Goal: Information Seeking & Learning: Learn about a topic

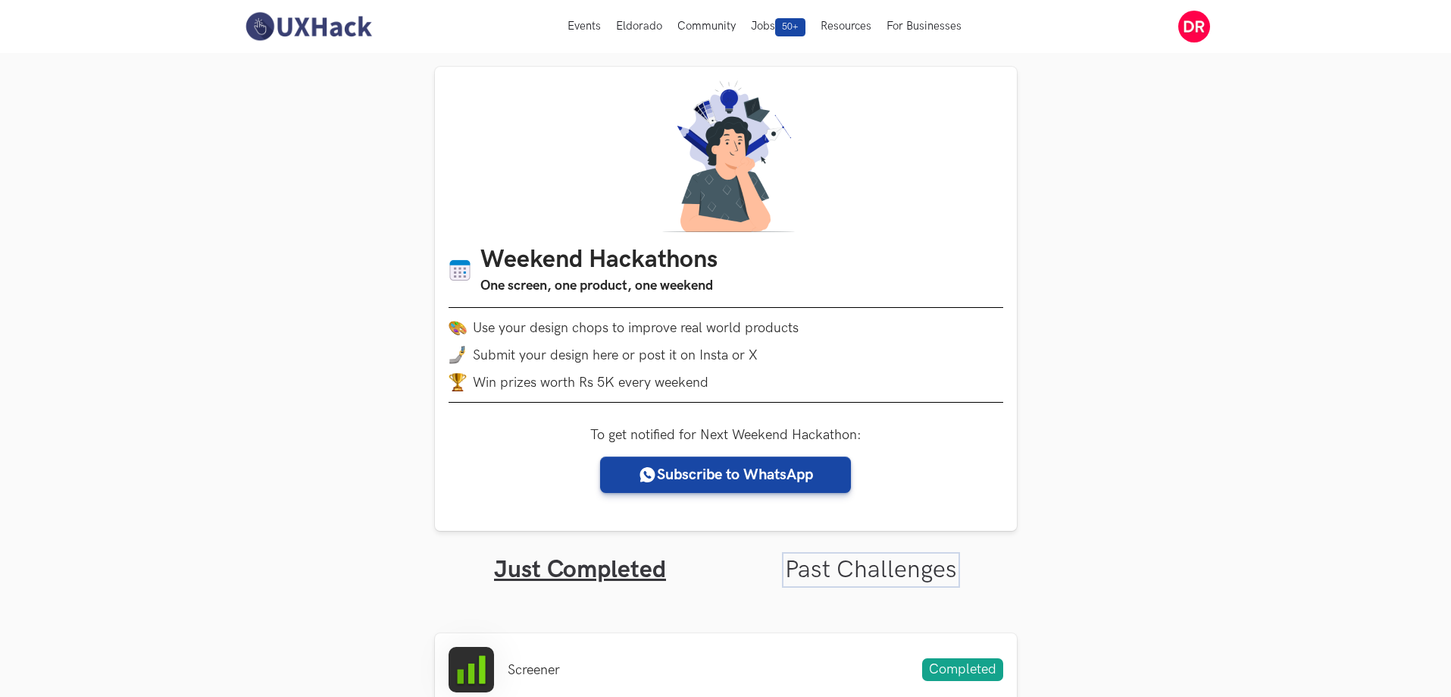
click at [876, 555] on link "Past Challenges" at bounding box center [871, 570] width 172 height 30
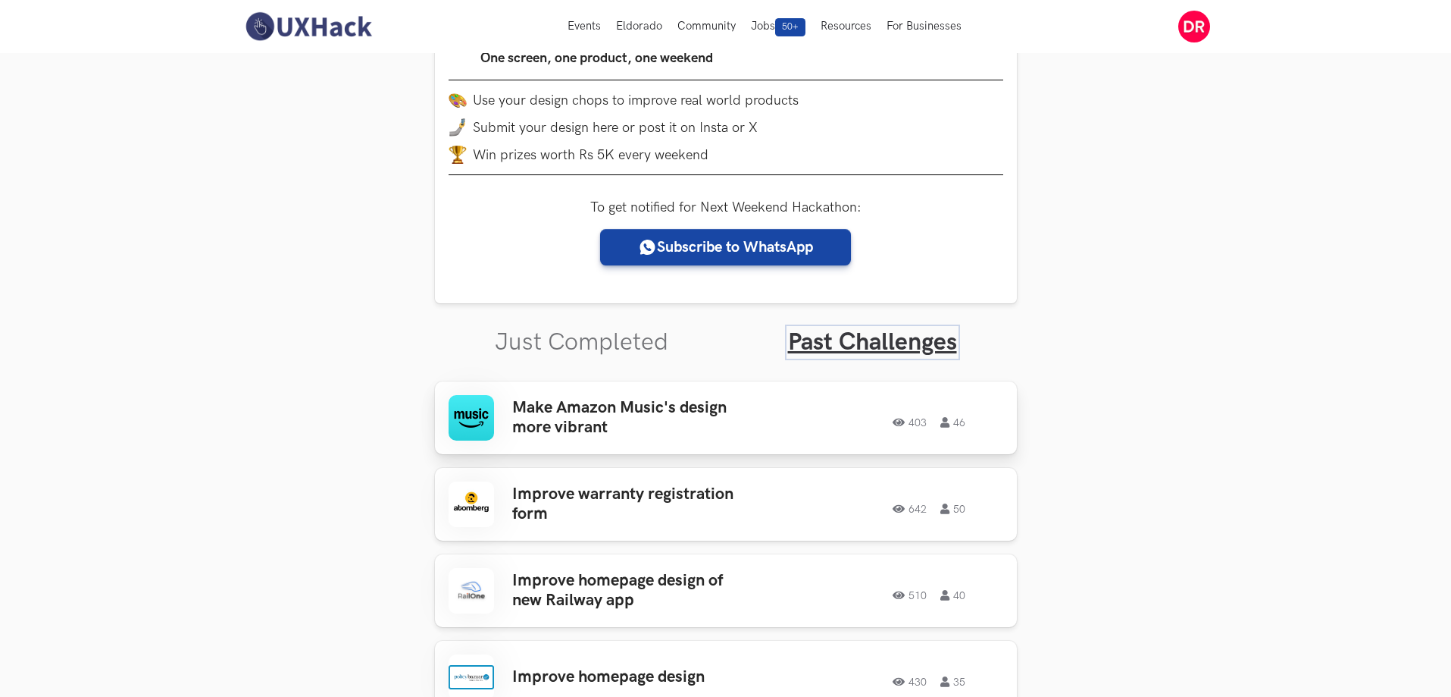
scroll to position [152, 0]
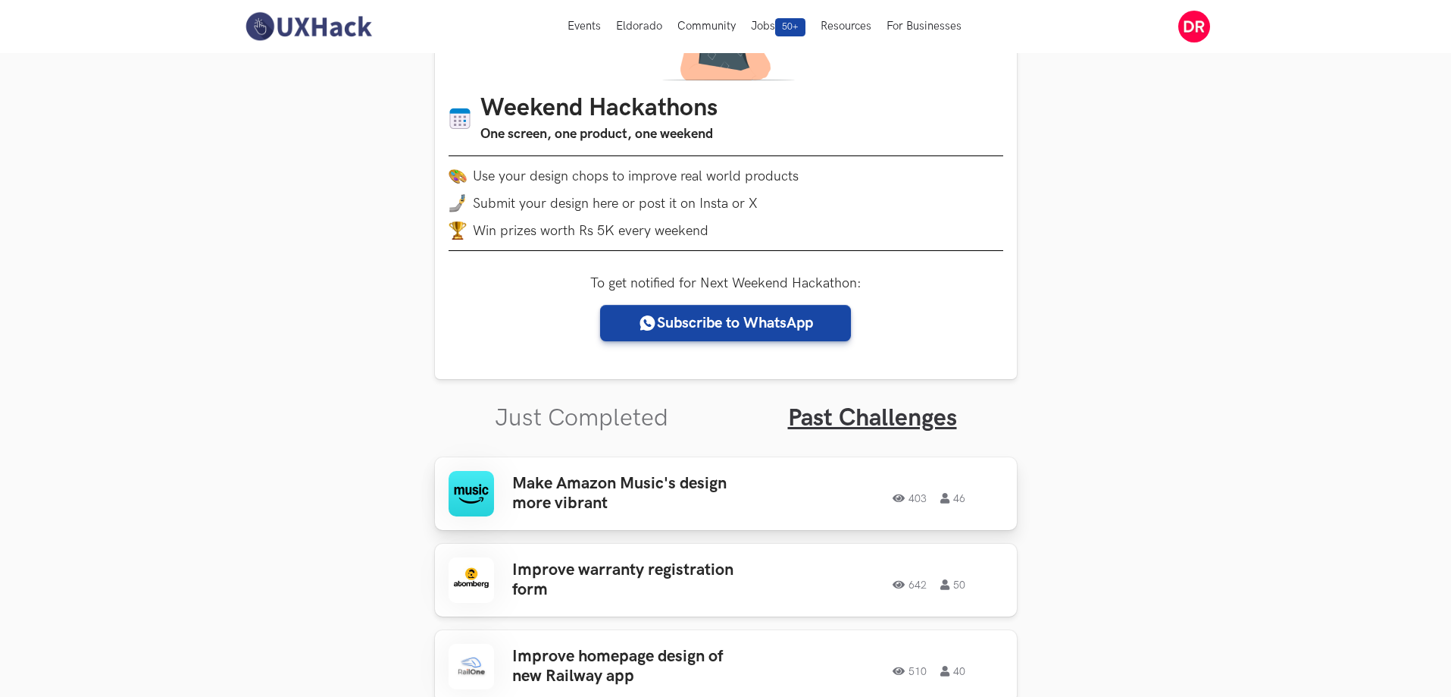
click at [611, 474] on h3 "Make Amazon Music's design more vibrant" at bounding box center [630, 494] width 236 height 40
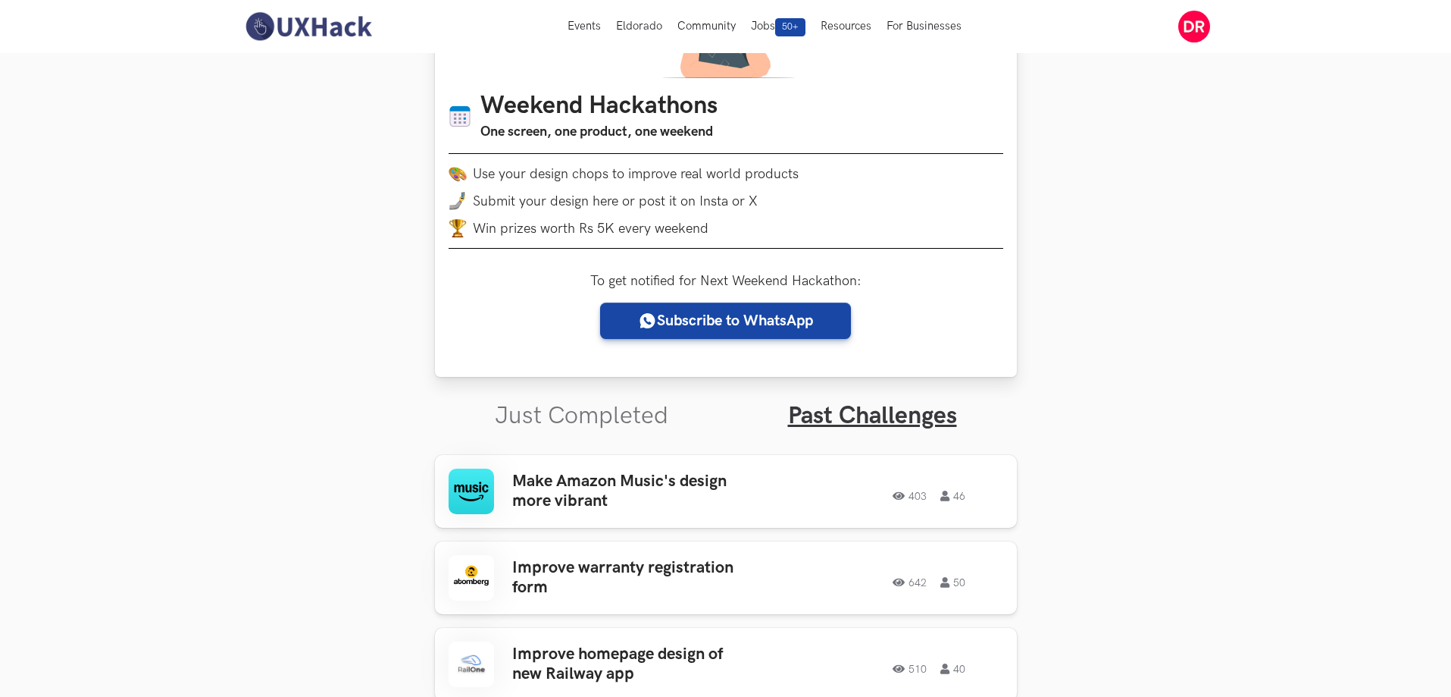
scroll to position [0, 0]
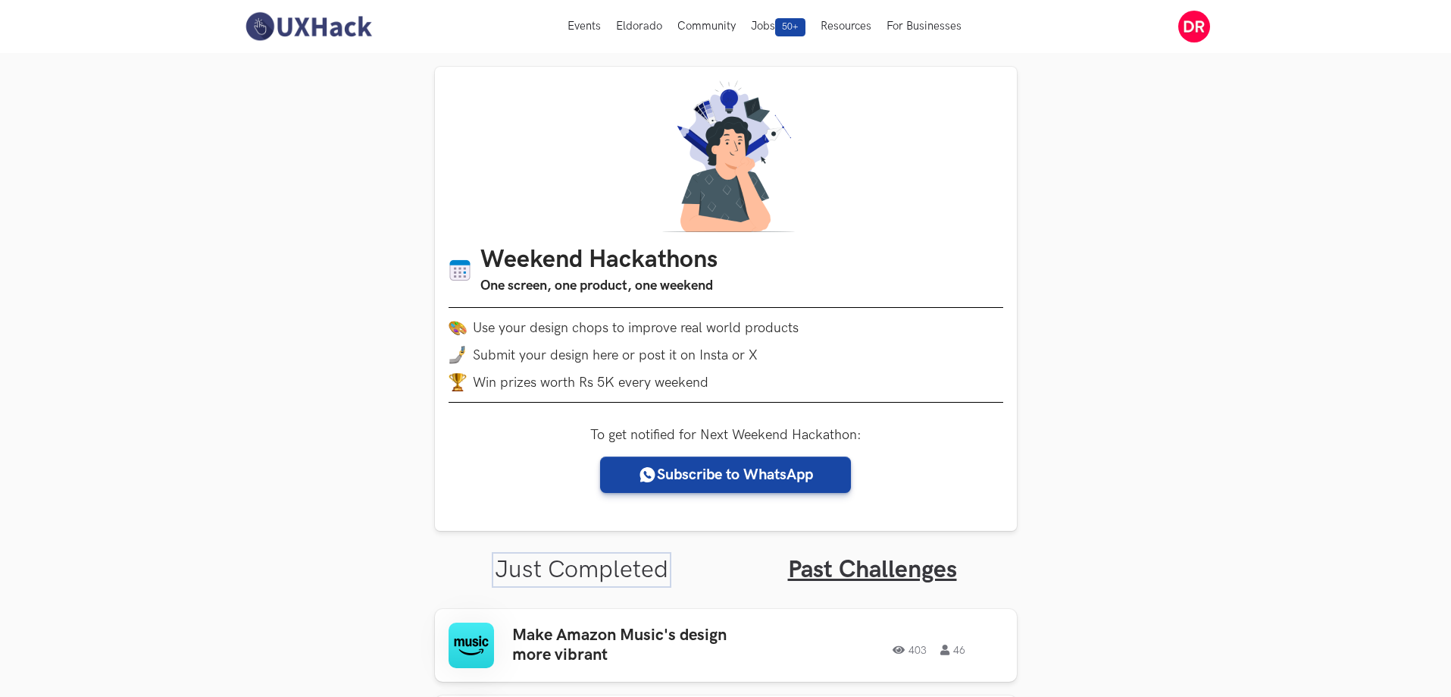
click at [582, 555] on link "Just Completed" at bounding box center [582, 570] width 174 height 30
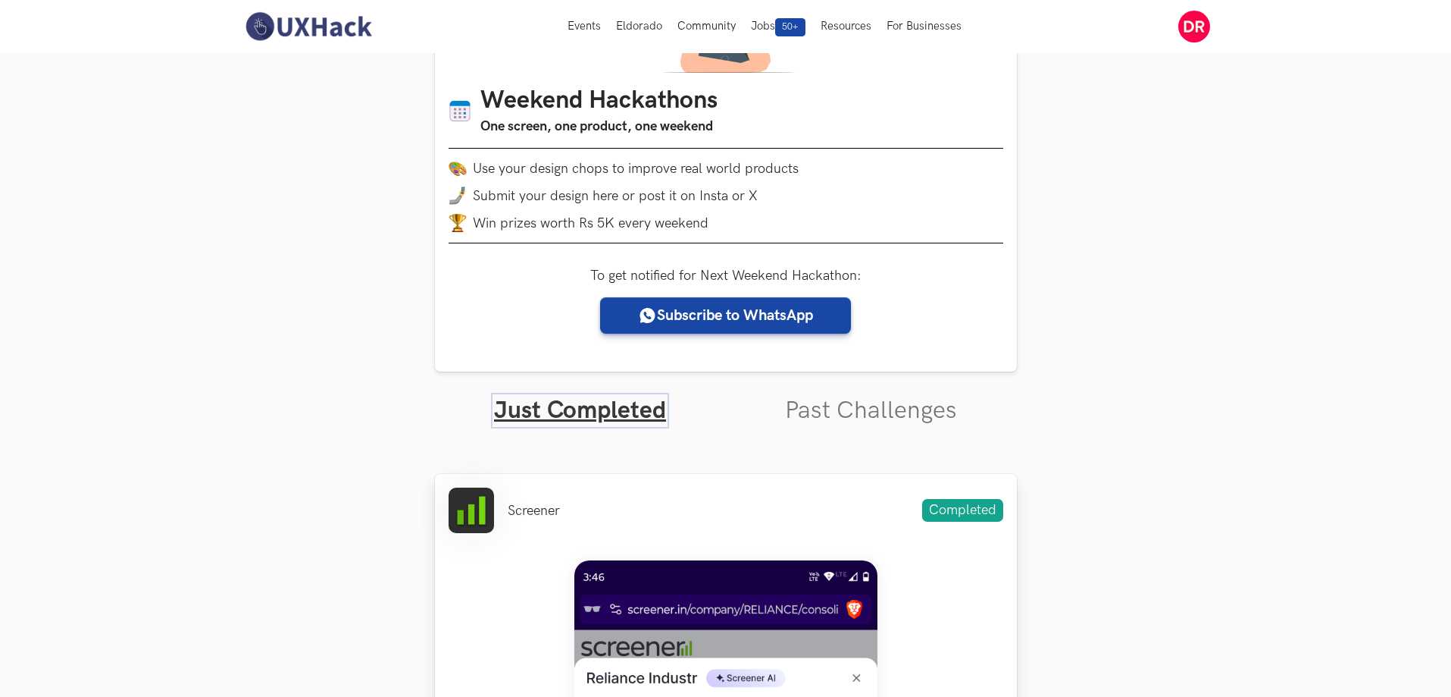
scroll to position [152, 0]
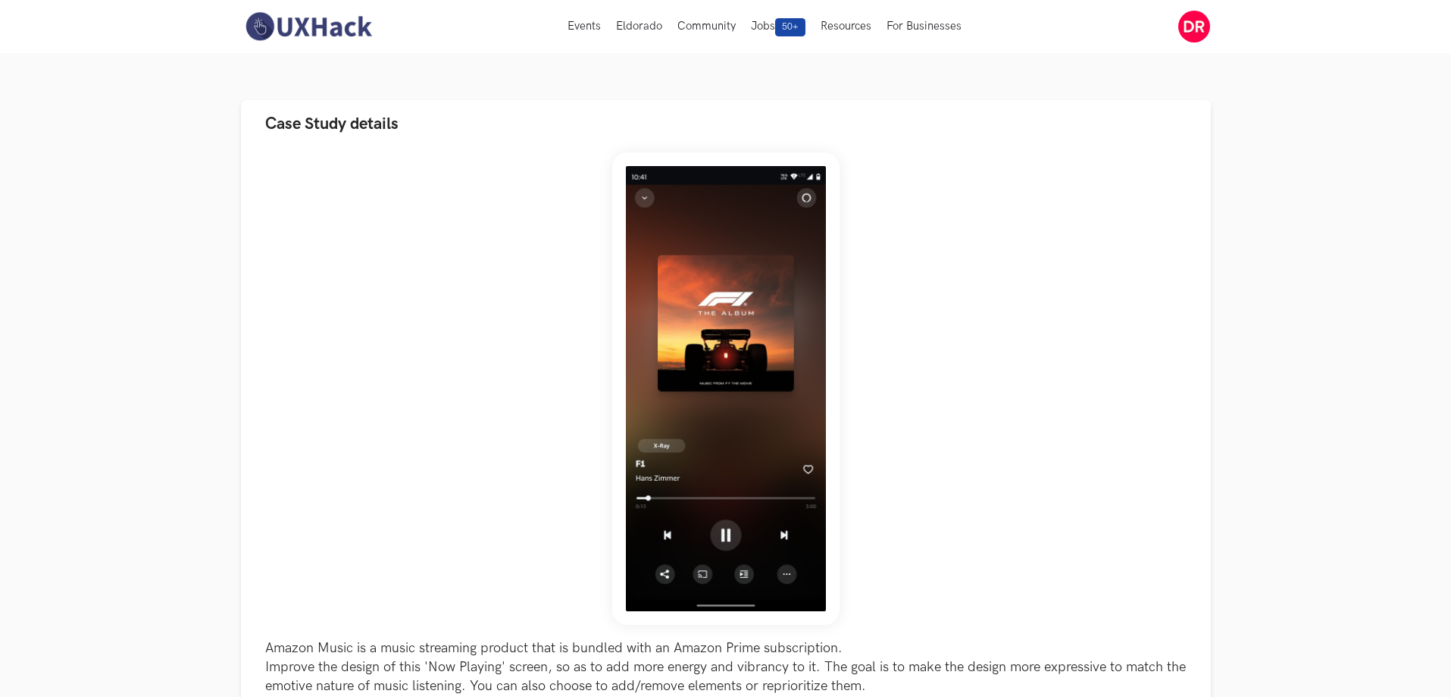
scroll to position [531, 0]
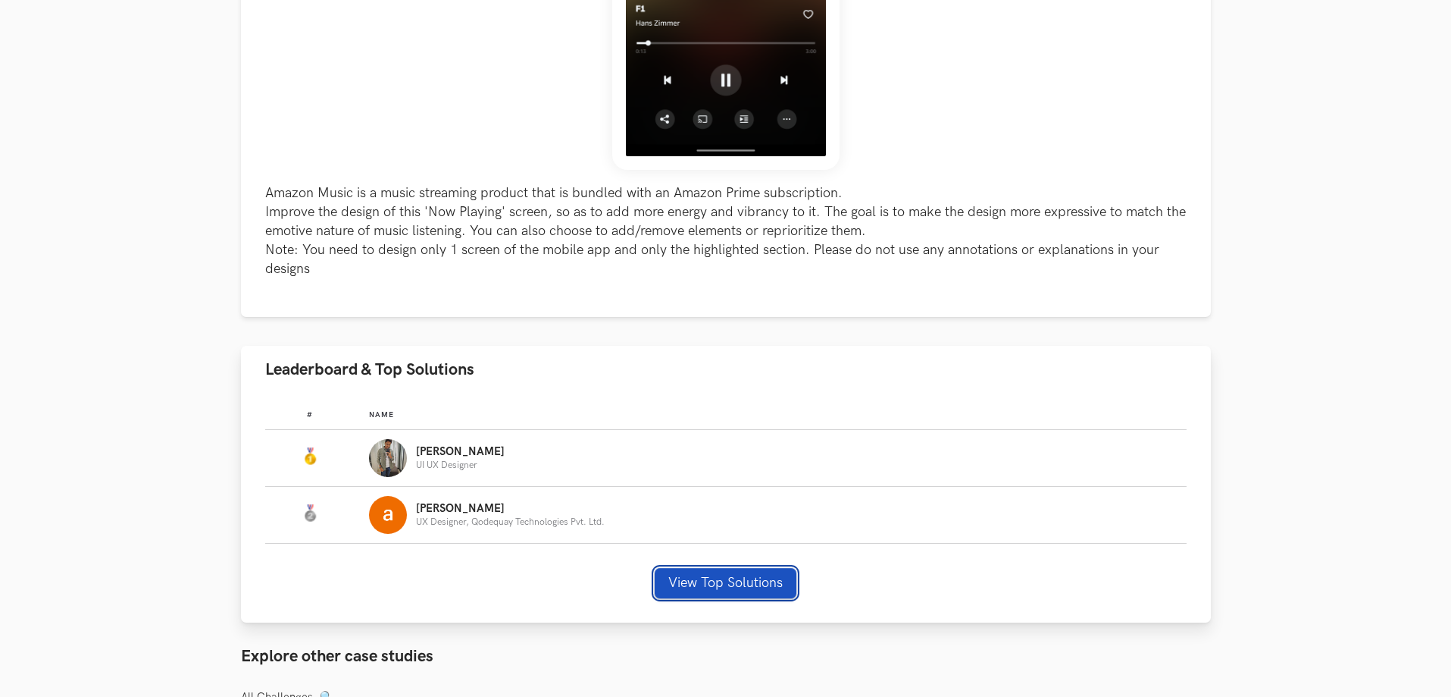
click at [734, 585] on button "View Top Solutions" at bounding box center [726, 583] width 142 height 30
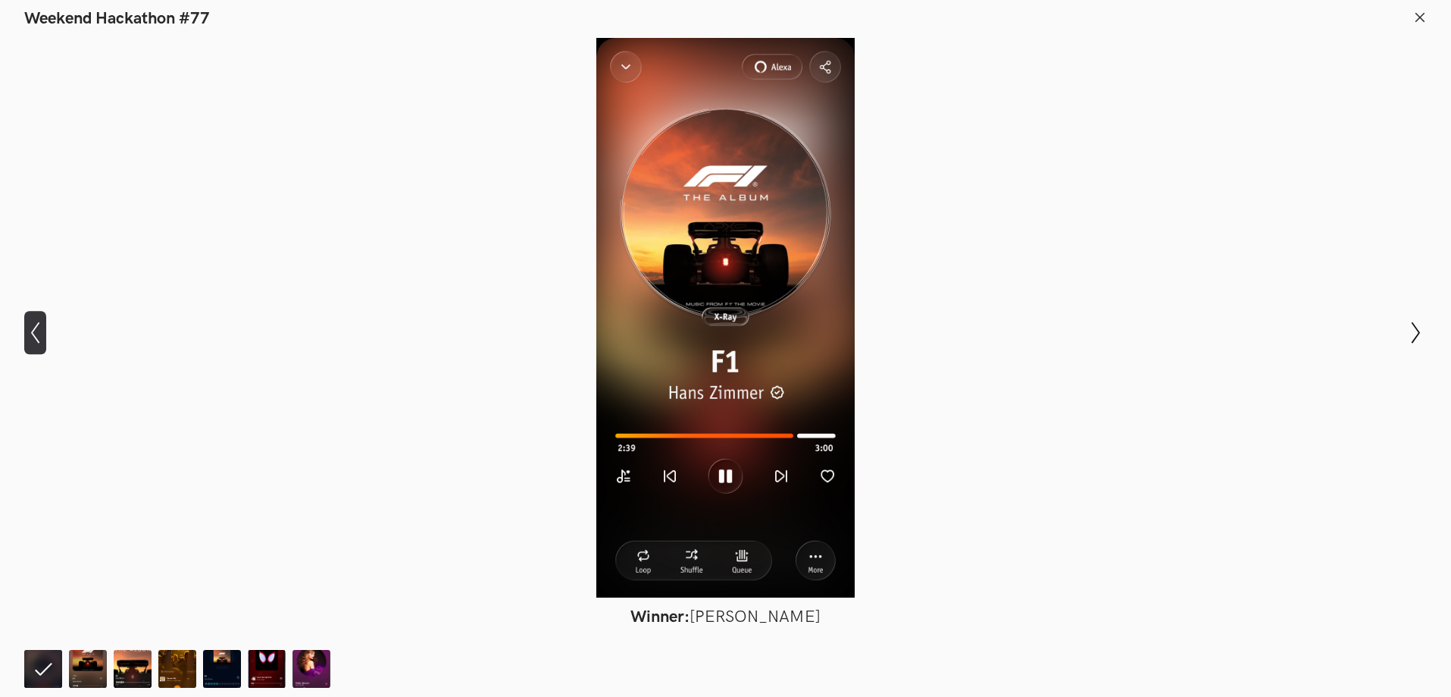
click at [32, 330] on icon "Show previous slide" at bounding box center [35, 332] width 22 height 22
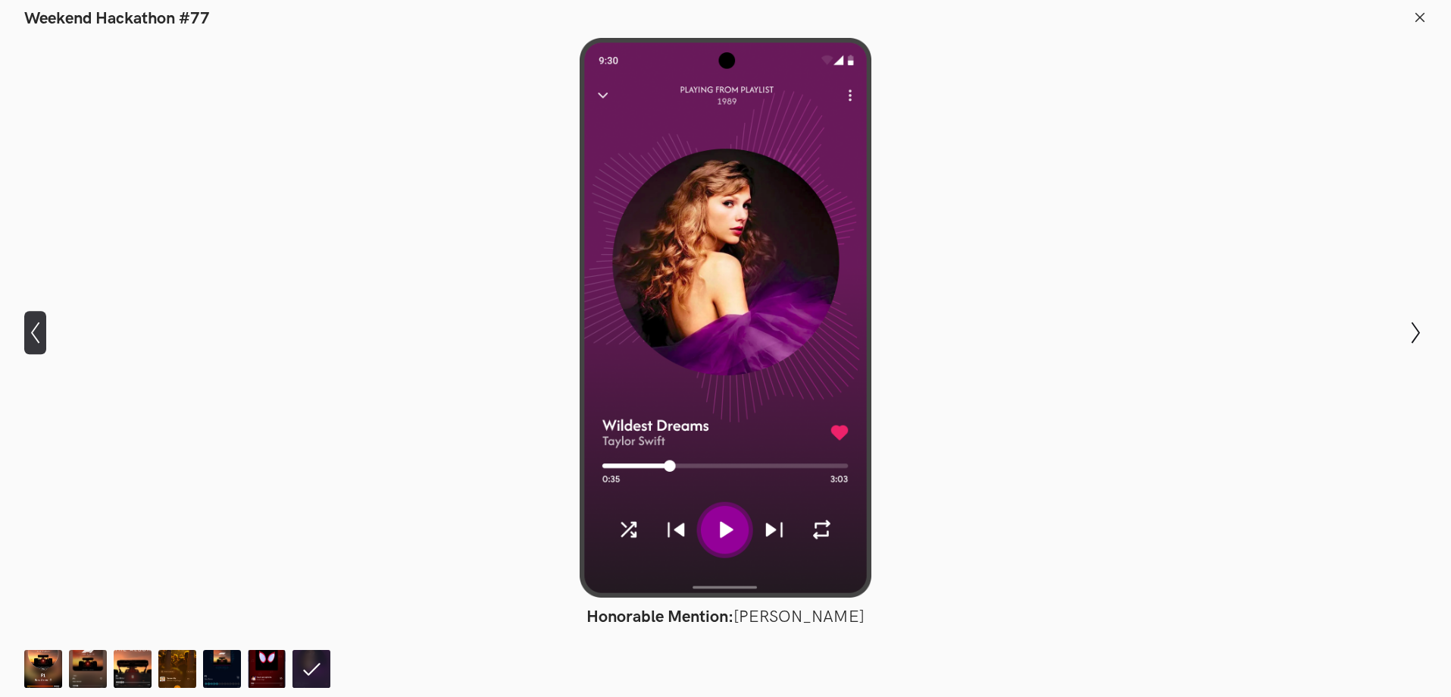
click at [32, 330] on icon "Show previous slide" at bounding box center [35, 332] width 22 height 22
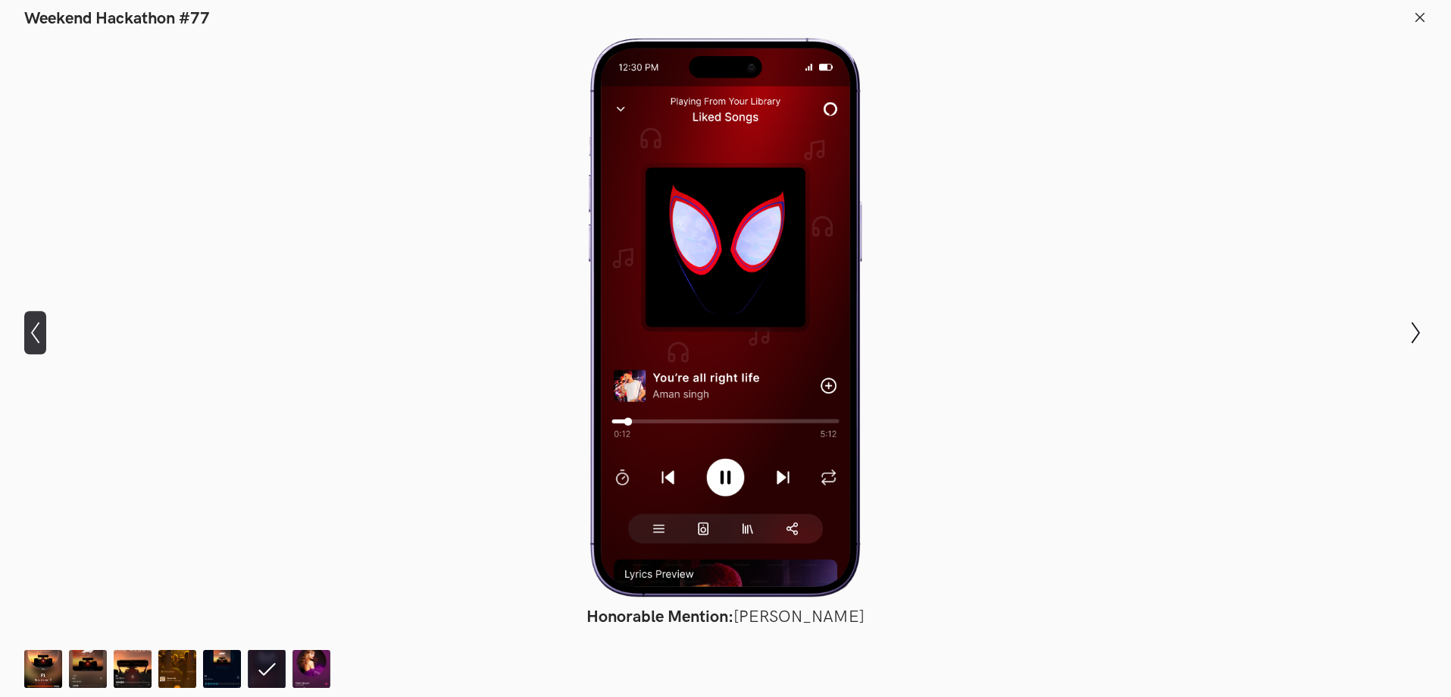
click at [32, 330] on icon "Show previous slide" at bounding box center [35, 332] width 22 height 22
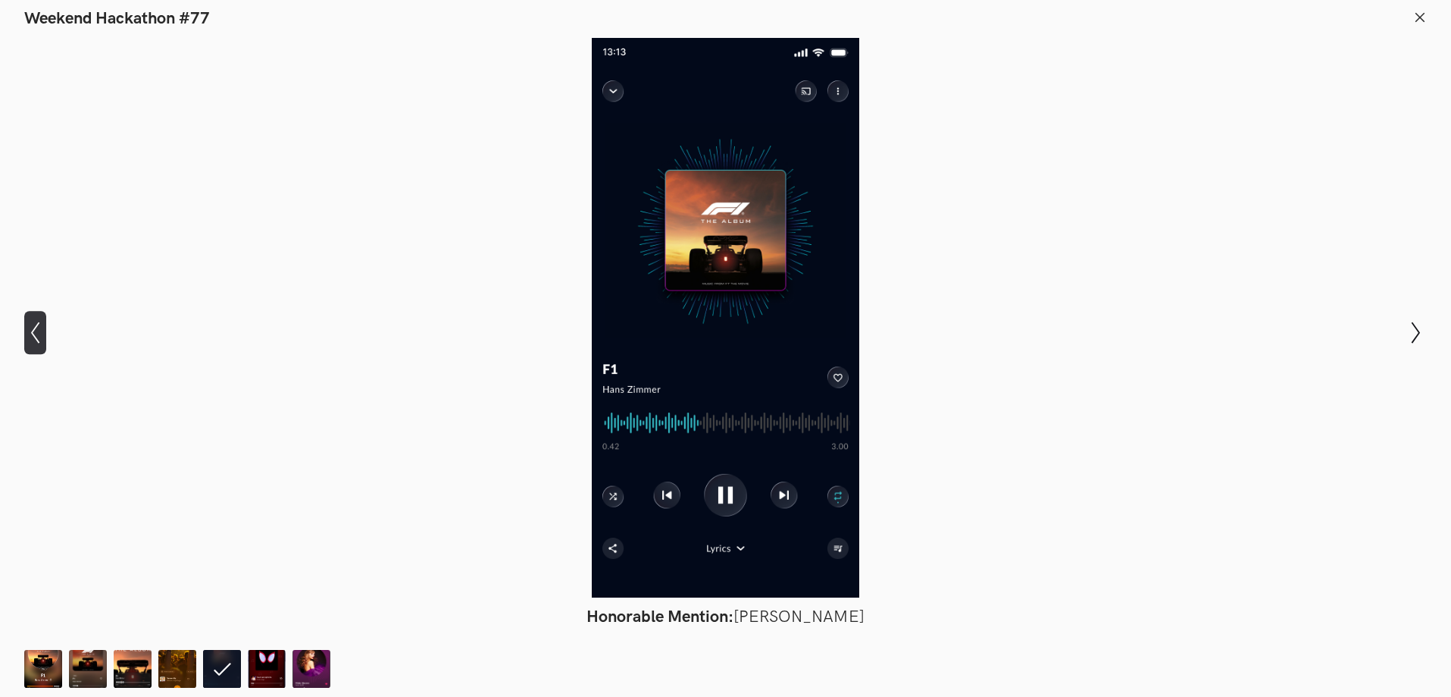
click at [32, 330] on icon "Show previous slide" at bounding box center [35, 332] width 22 height 22
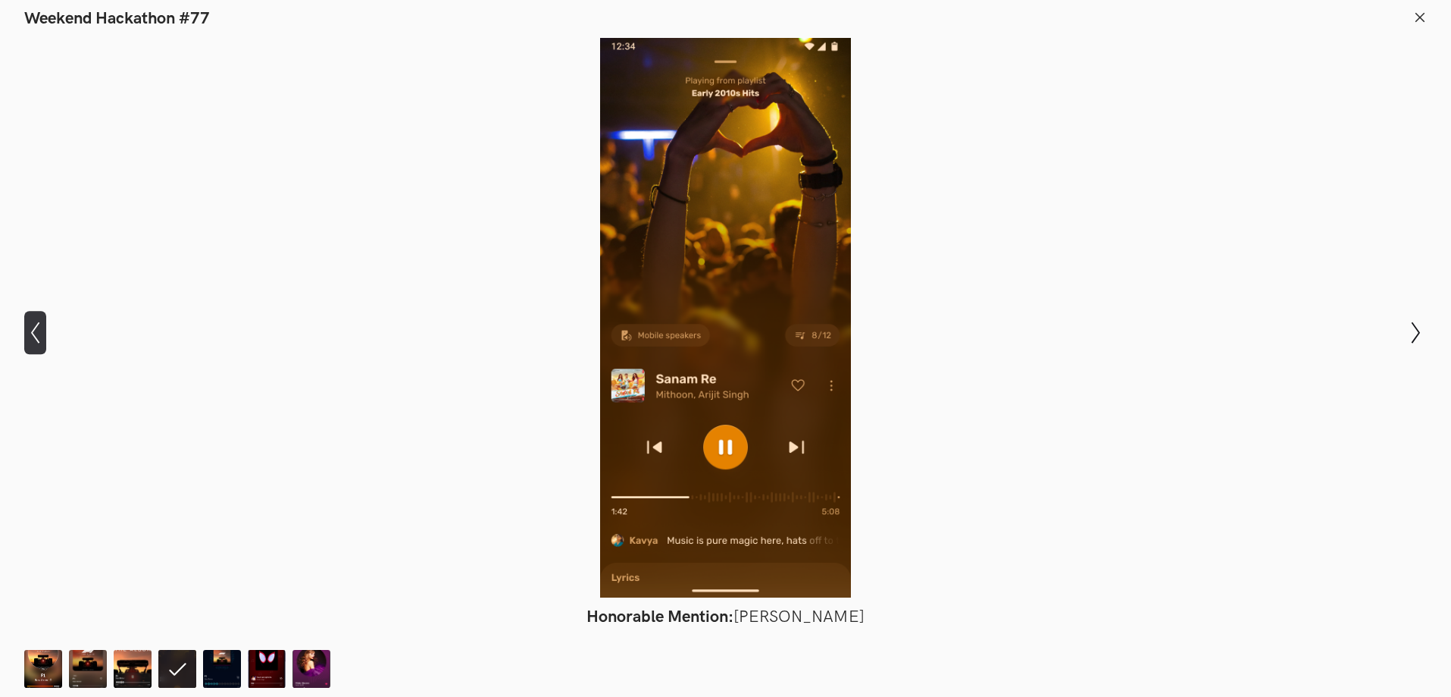
click at [32, 330] on icon "Show previous slide" at bounding box center [35, 332] width 22 height 22
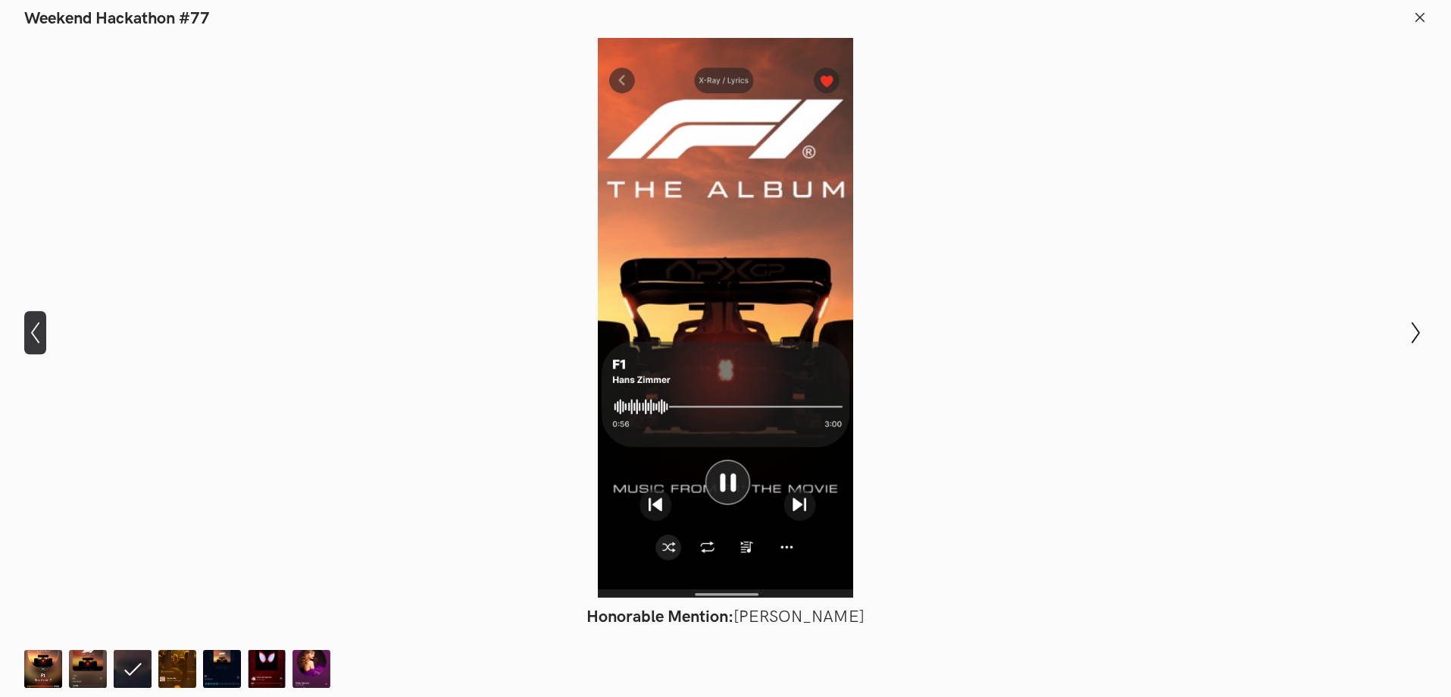
click at [32, 330] on icon "Show previous slide" at bounding box center [35, 332] width 22 height 22
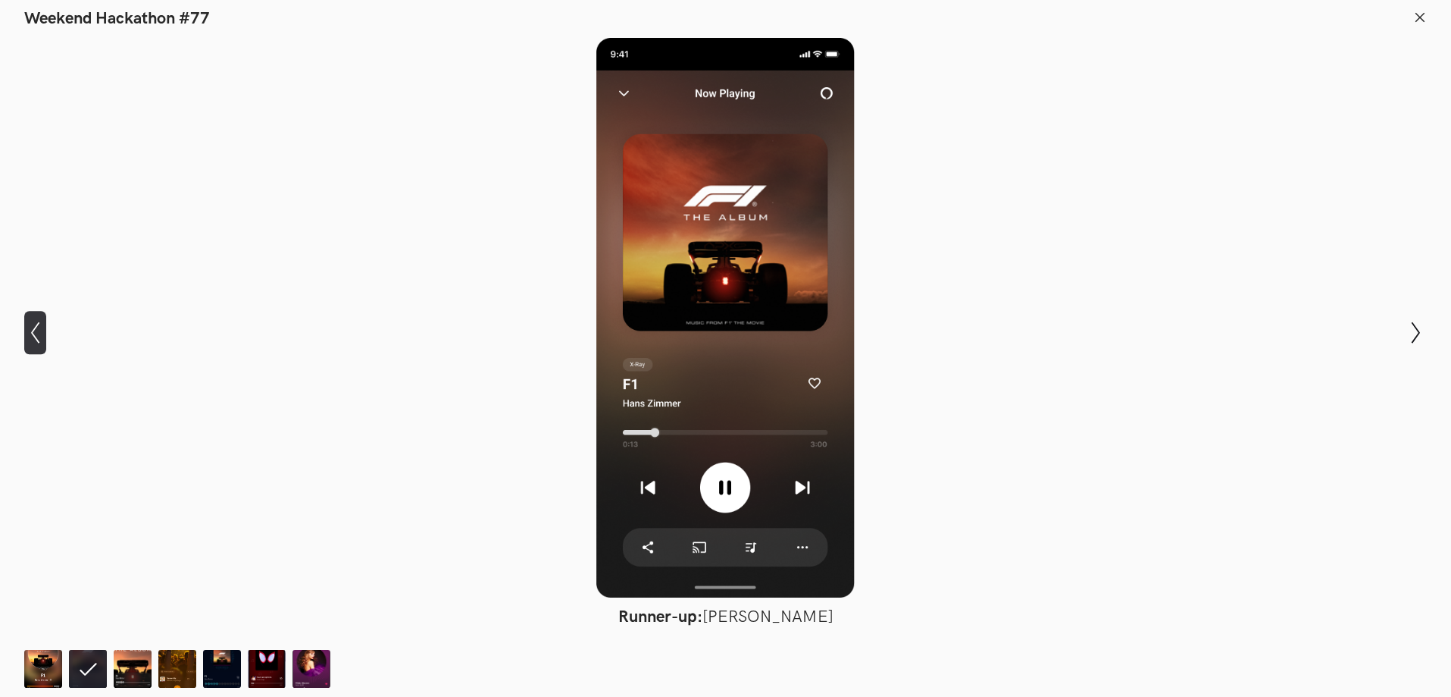
click at [32, 330] on icon "Show previous slide" at bounding box center [35, 332] width 22 height 22
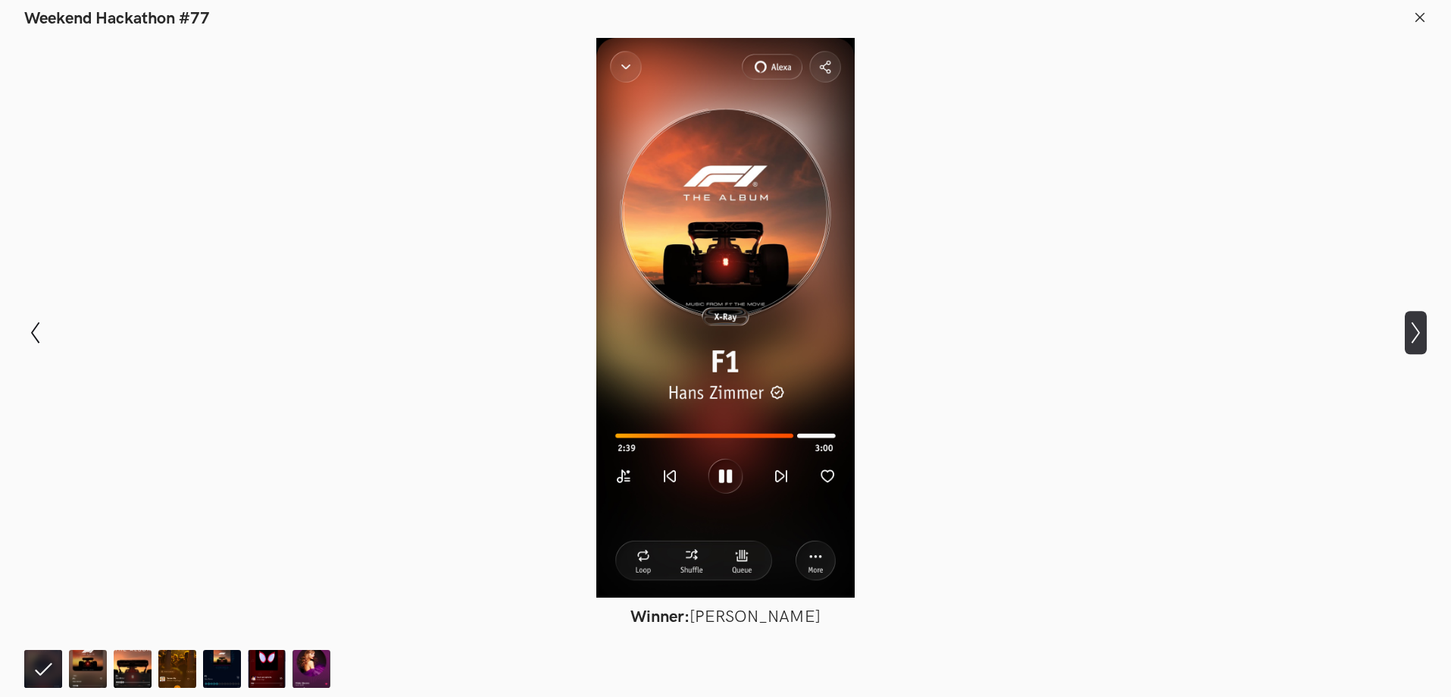
click at [1420, 339] on icon "Show next slide" at bounding box center [1416, 332] width 22 height 22
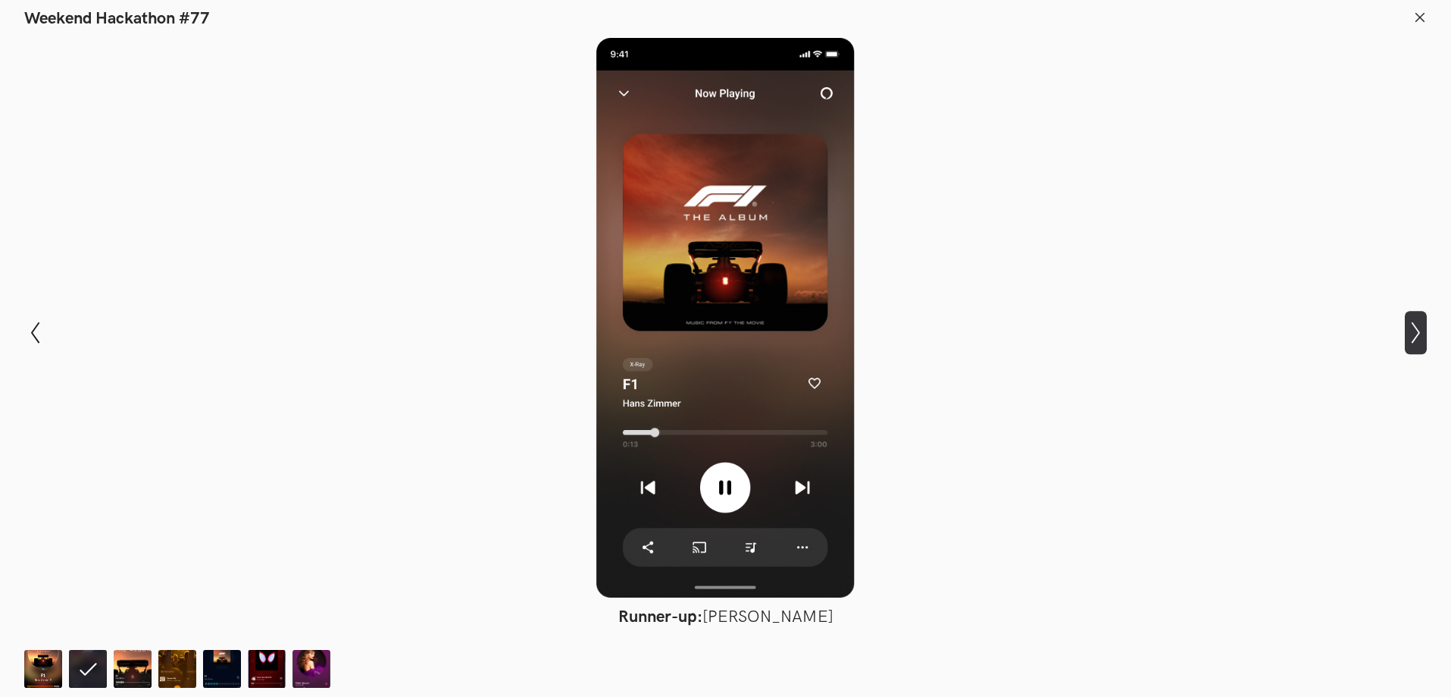
click at [1420, 339] on icon "Show next slide" at bounding box center [1416, 332] width 22 height 22
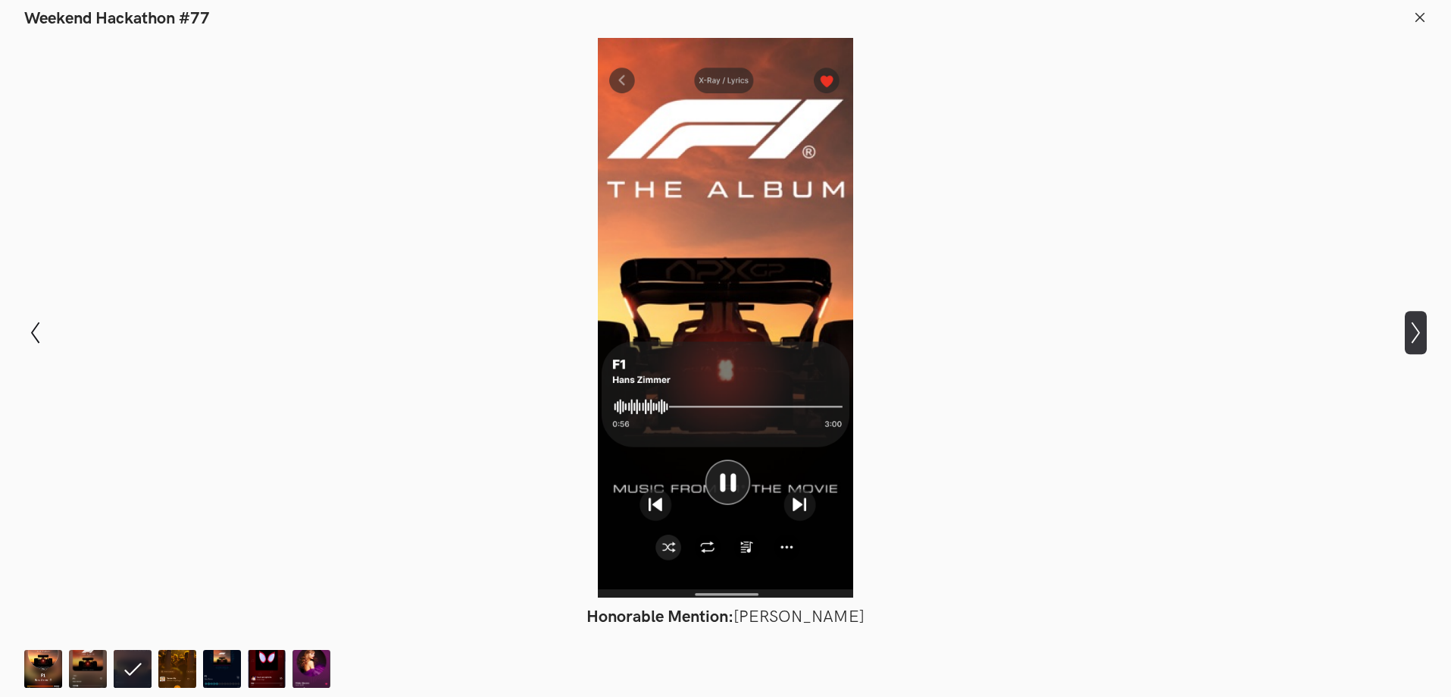
click at [1420, 339] on icon "Show next slide" at bounding box center [1416, 332] width 22 height 22
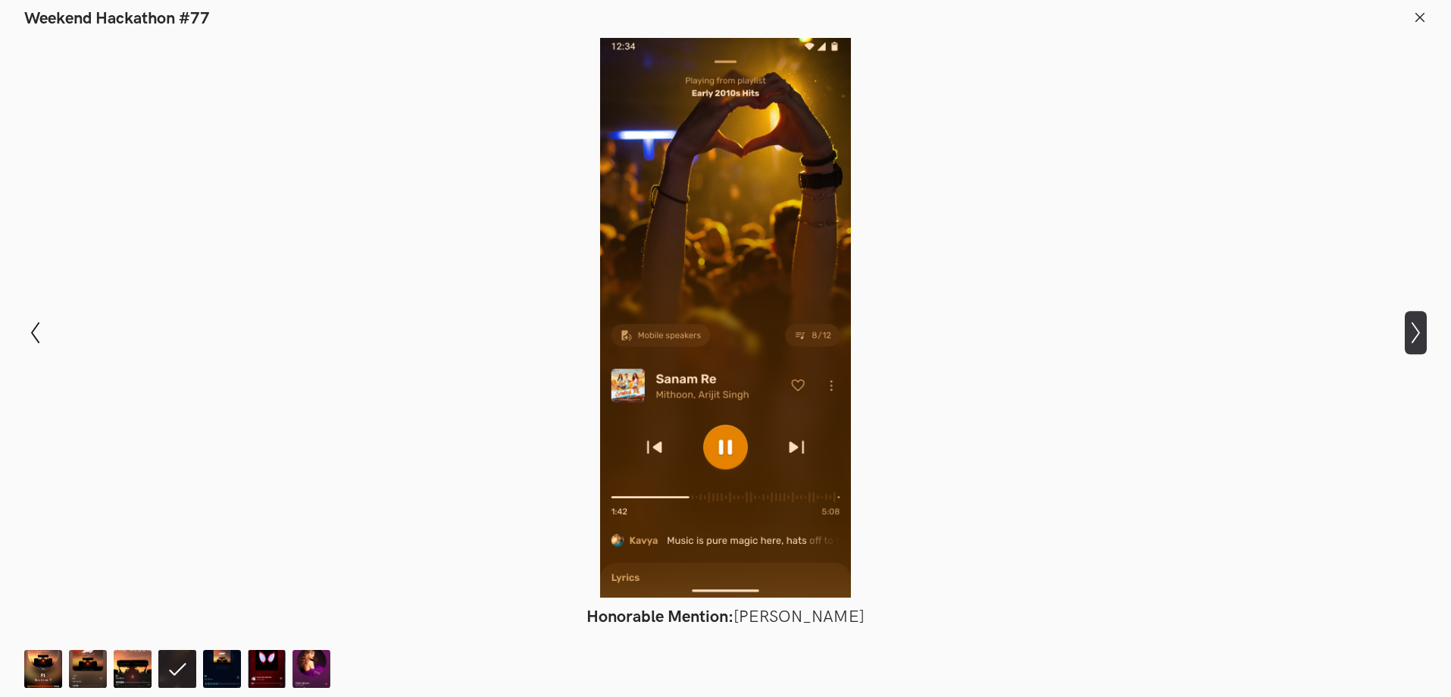
click at [1420, 339] on icon "Show next slide" at bounding box center [1416, 332] width 22 height 22
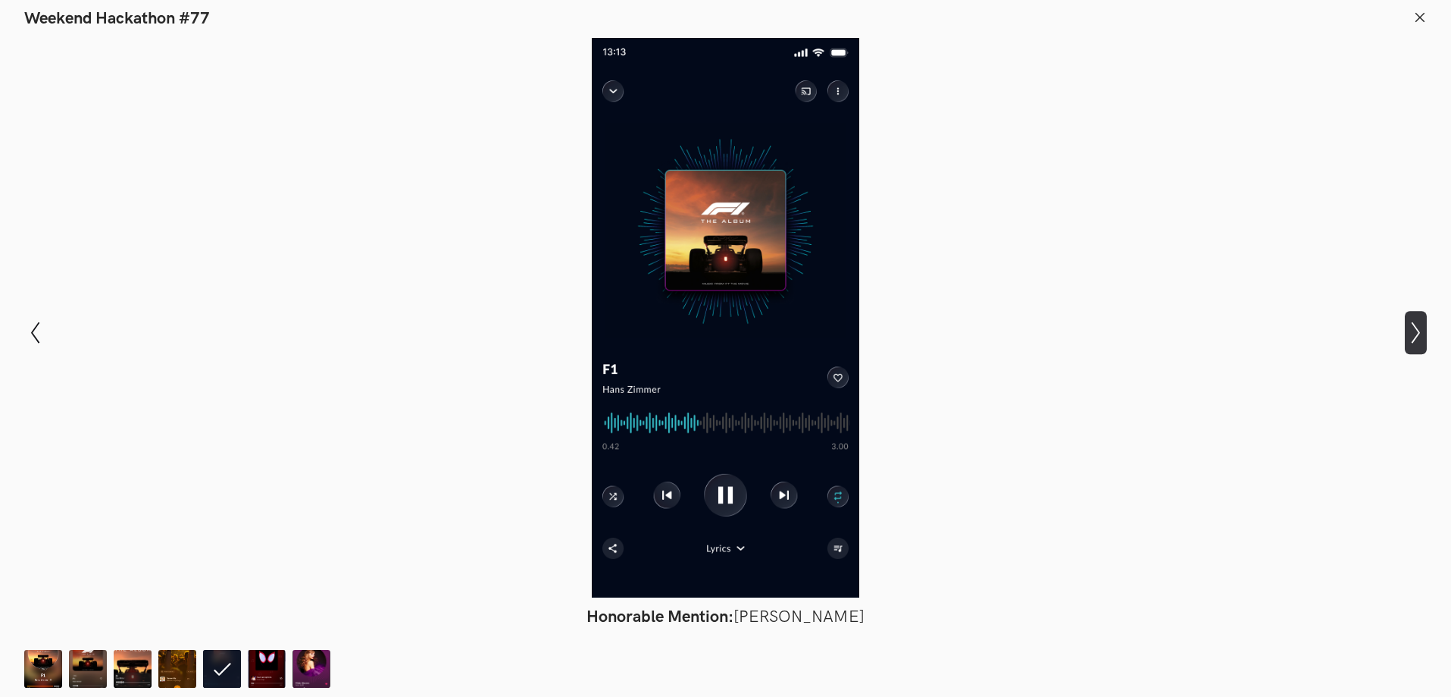
click at [1420, 339] on icon "Show next slide" at bounding box center [1416, 332] width 22 height 22
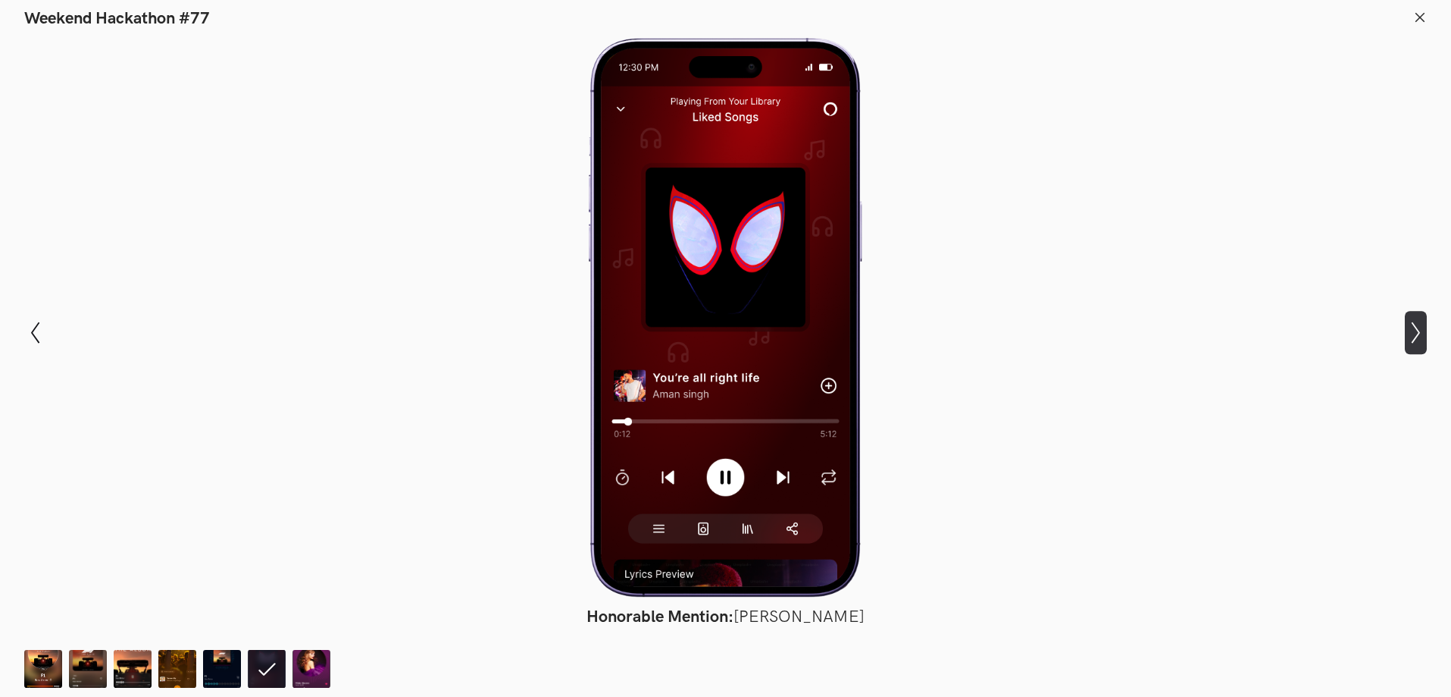
click at [1417, 338] on icon "Show next slide" at bounding box center [1416, 332] width 22 height 22
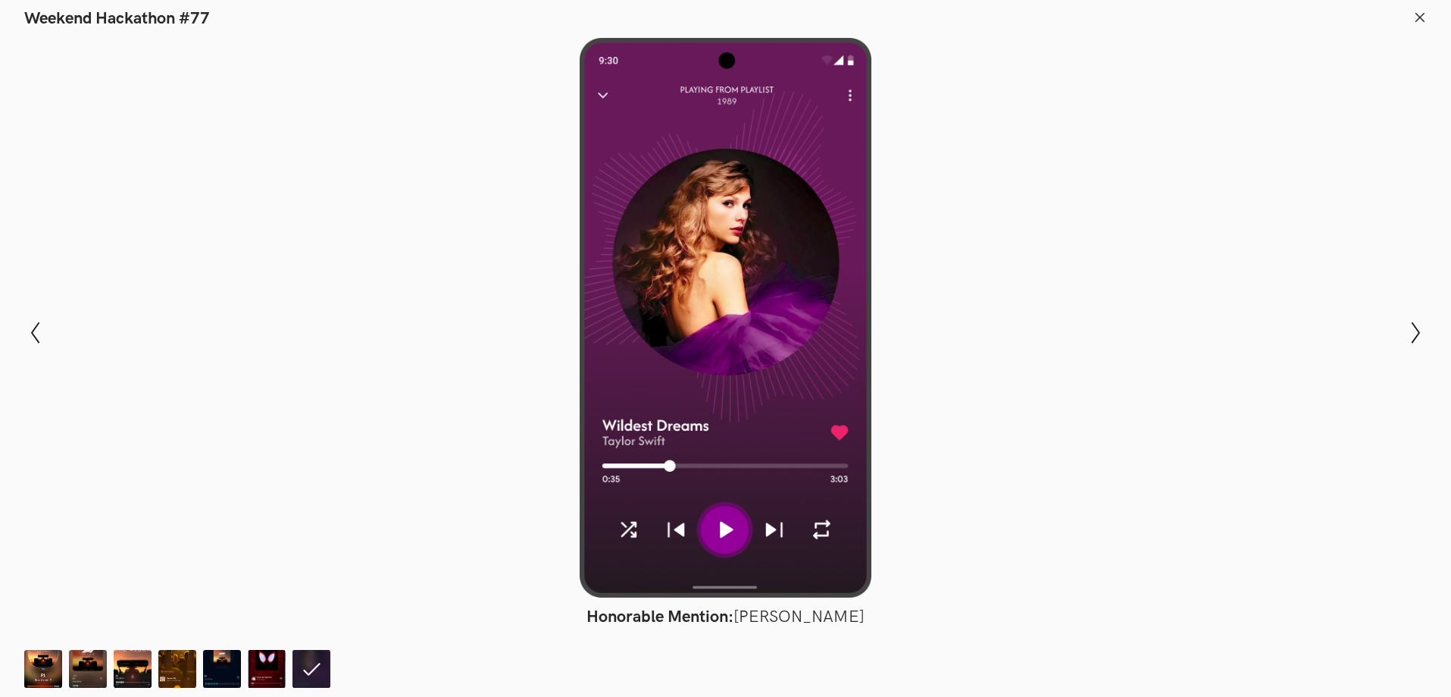
drag, startPoint x: 1140, startPoint y: 194, endPoint x: 1365, endPoint y: 46, distance: 269.3
click at [1139, 193] on div at bounding box center [725, 317] width 1341 height 559
click at [1424, 19] on icon at bounding box center [1421, 18] width 14 height 14
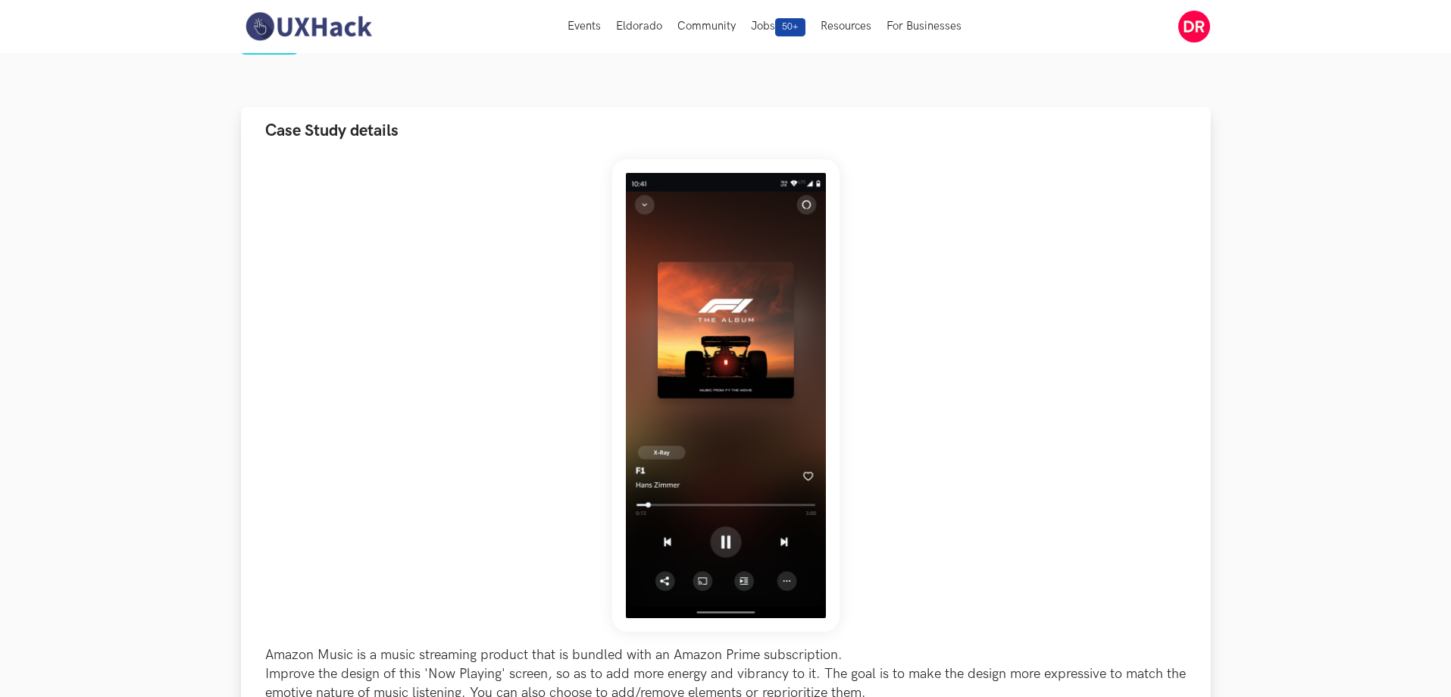
scroll to position [0, 0]
